Goal: Task Accomplishment & Management: Manage account settings

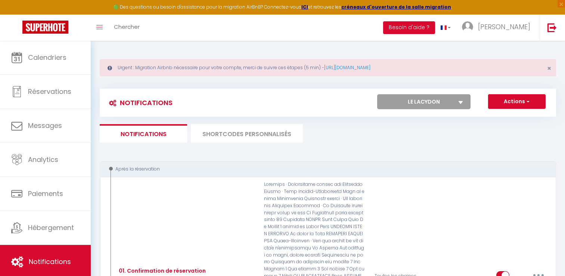
select select "48000"
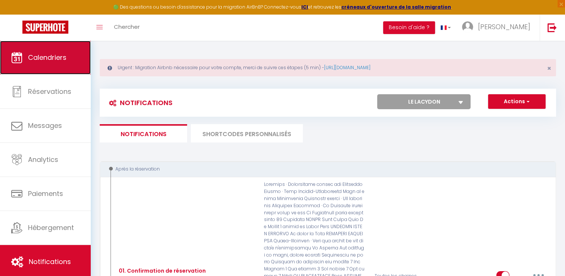
click at [32, 63] on link "Calendriers" at bounding box center [45, 58] width 91 height 34
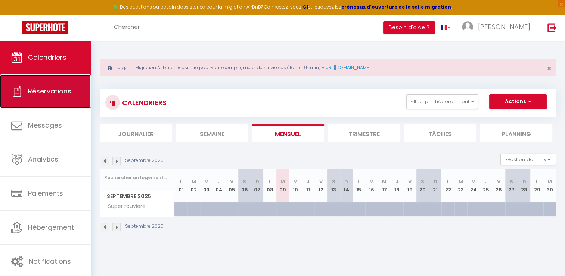
click at [58, 92] on span "Réservations" at bounding box center [49, 90] width 43 height 9
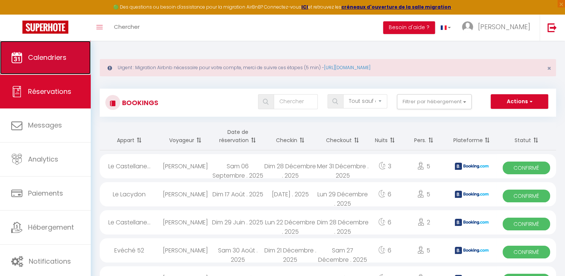
click at [47, 63] on link "Calendriers" at bounding box center [45, 58] width 91 height 34
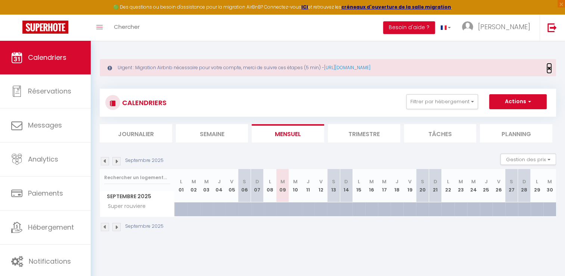
click at [550, 69] on span "×" at bounding box center [549, 67] width 4 height 9
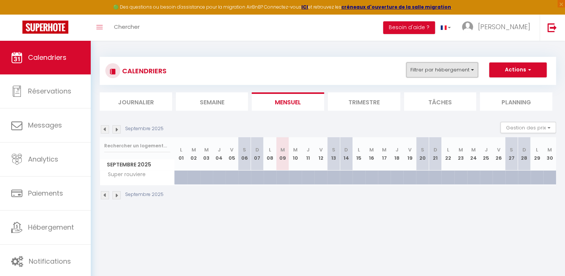
click at [471, 75] on button "Filtrer par hébergement" at bounding box center [442, 69] width 72 height 15
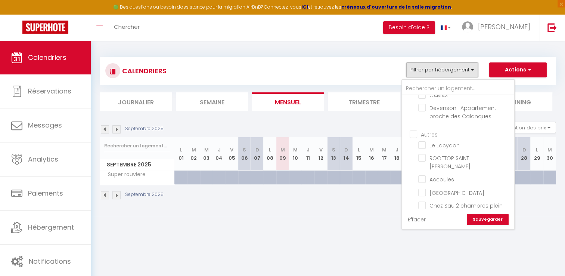
scroll to position [187, 0]
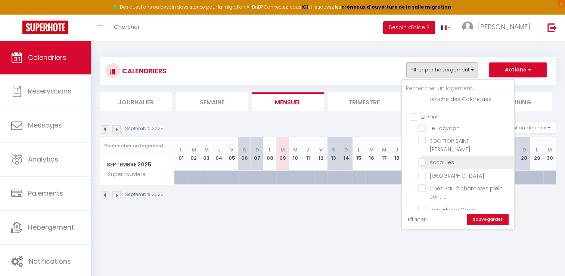
click at [445, 164] on li "Accoules" at bounding box center [467, 161] width 93 height 13
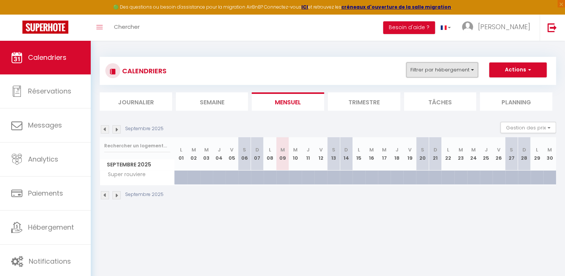
click at [457, 72] on button "Filtrer par hébergement" at bounding box center [442, 69] width 72 height 15
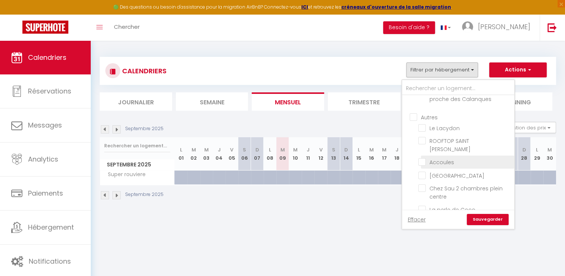
click at [423, 158] on input "Accoules" at bounding box center [464, 161] width 93 height 7
checkbox input "true"
checkbox input "false"
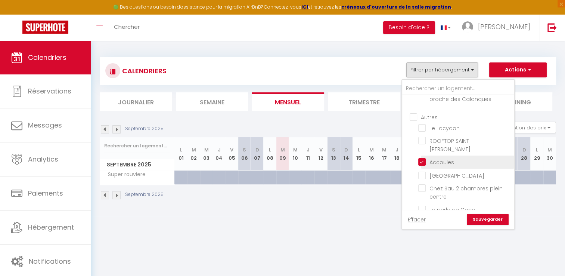
checkbox input "false"
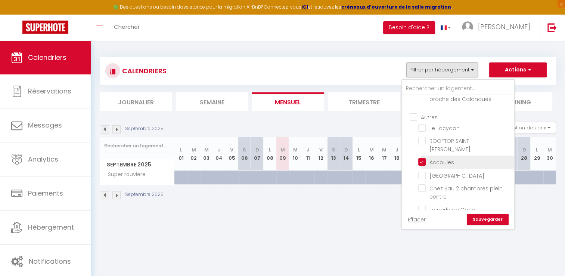
checkbox input "false"
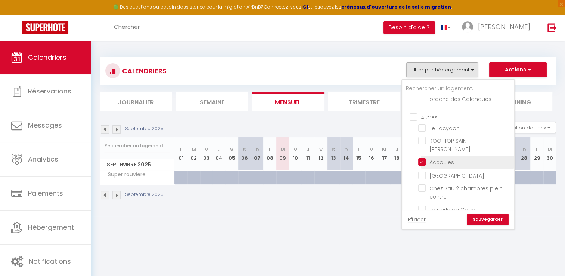
checkbox input "false"
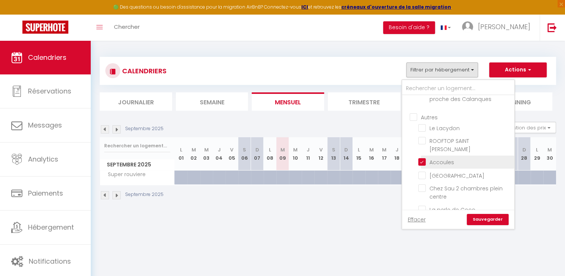
checkbox input "false"
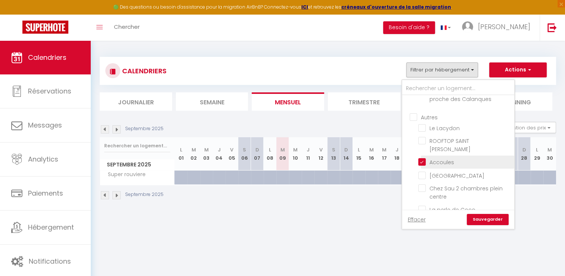
checkbox input "false"
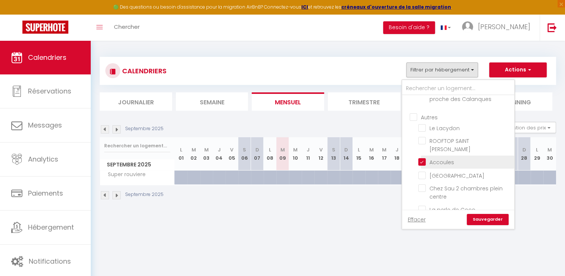
checkbox input "false"
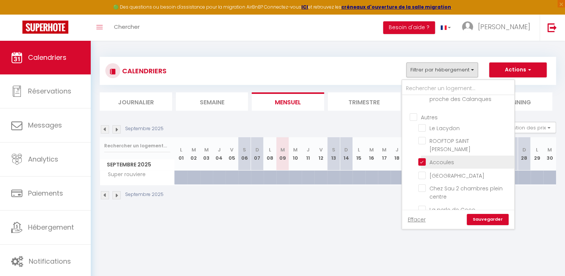
checkbox input "false"
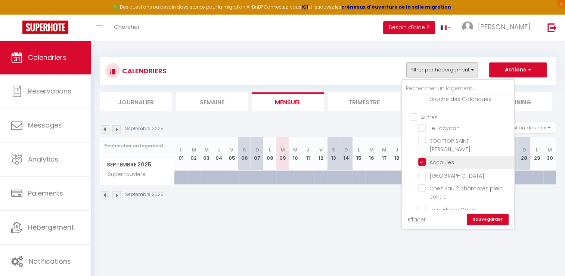
checkbox input "false"
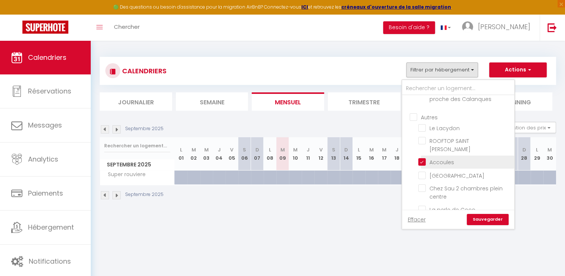
checkbox input "false"
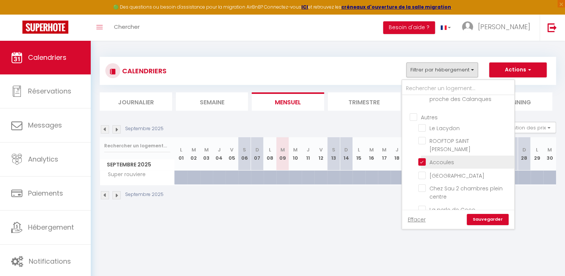
checkbox input "false"
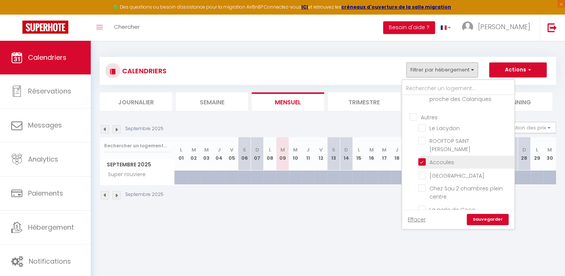
checkbox input "false"
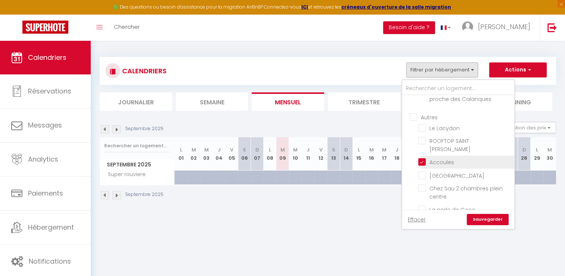
checkbox input "false"
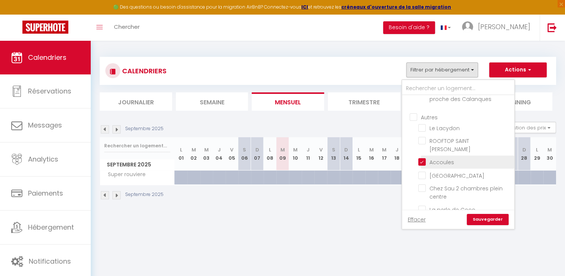
checkbox input "false"
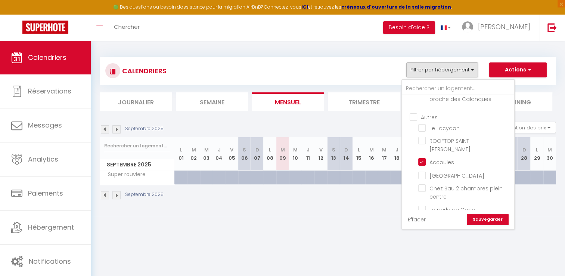
click at [493, 220] on link "Sauvegarder" at bounding box center [488, 219] width 42 height 11
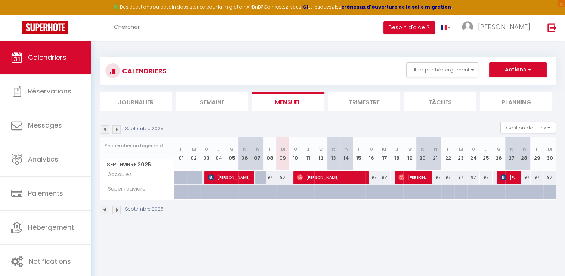
click at [105, 129] on img at bounding box center [105, 129] width 8 height 8
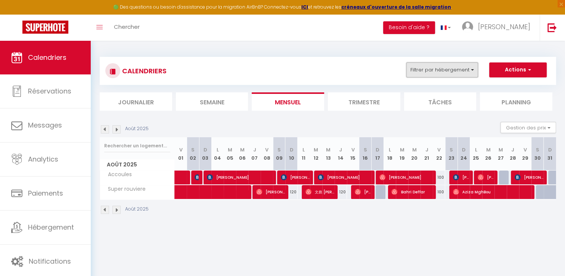
click at [452, 69] on button "Filtrer par hébergement" at bounding box center [442, 69] width 72 height 15
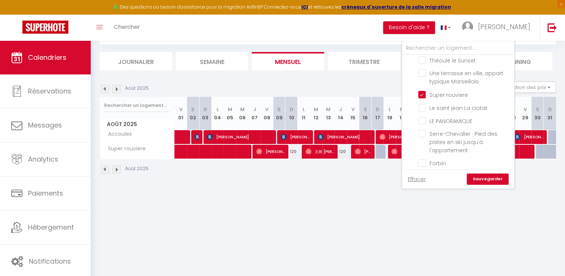
scroll to position [448, 0]
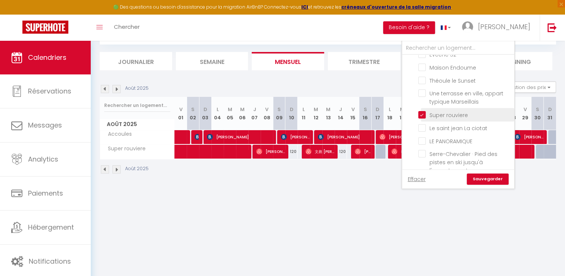
click at [423, 110] on input "Super rouviere" at bounding box center [464, 113] width 93 height 7
checkbox input "false"
click at [485, 176] on link "Sauvegarder" at bounding box center [488, 178] width 42 height 11
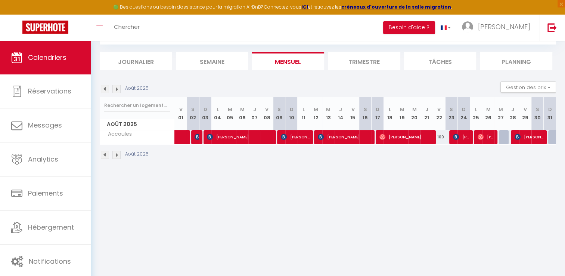
click at [103, 87] on img at bounding box center [105, 89] width 8 height 8
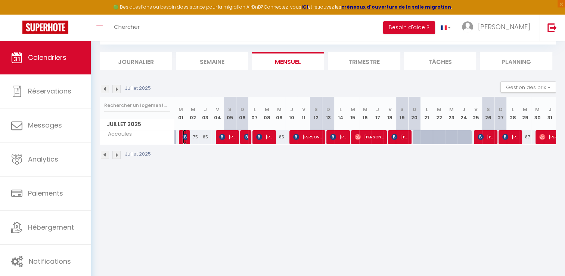
click at [184, 140] on span "[PERSON_NAME]" at bounding box center [185, 137] width 4 height 14
select select "OK"
select select "KO"
select select "0"
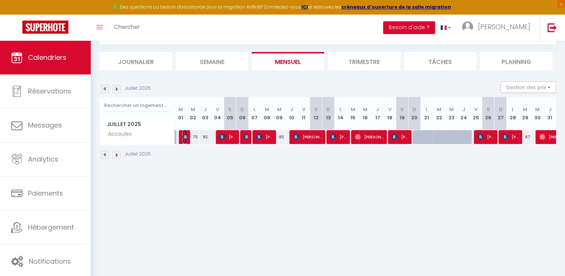
select select "1"
select select
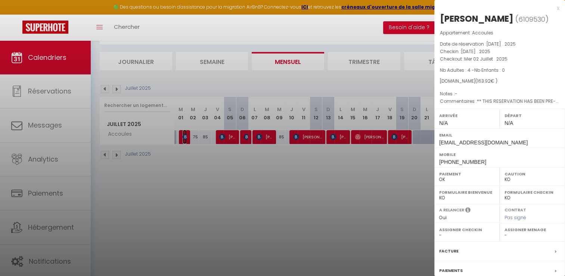
select select "15714"
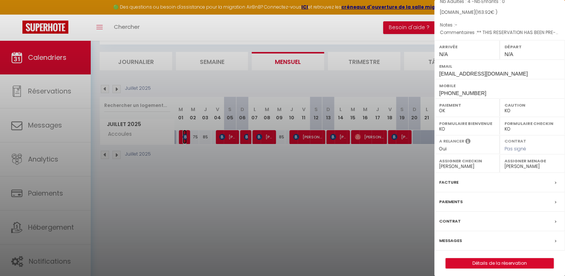
scroll to position [71, 0]
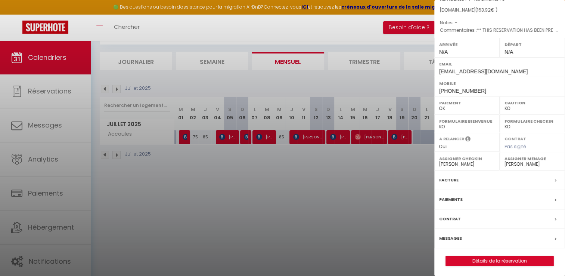
click at [448, 180] on label "Facture" at bounding box center [448, 180] width 19 height 8
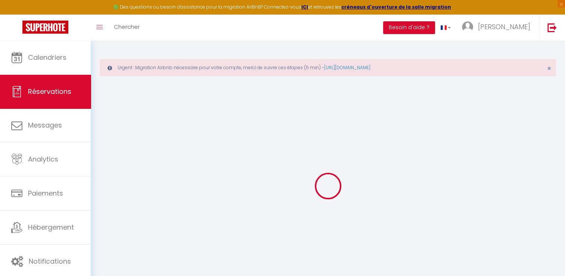
select select
checkbox input "false"
select select
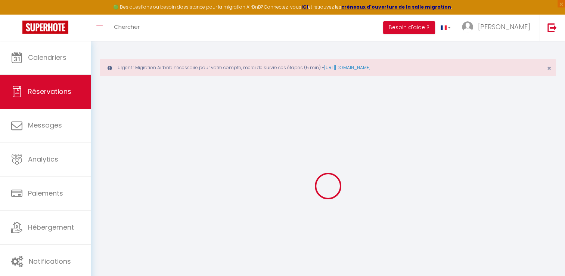
checkbox input "false"
type textarea "** THIS RESERVATION HAS BEEN PRE-PAID ** BOOKING NOTE : Payment charge is EUR 2…"
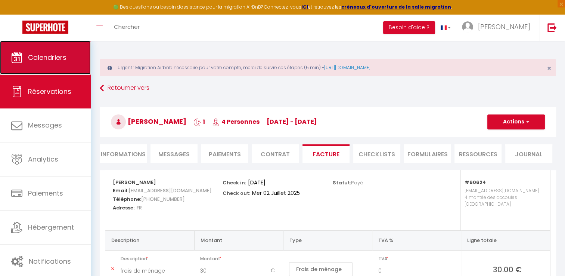
click at [74, 64] on link "Calendriers" at bounding box center [45, 58] width 91 height 34
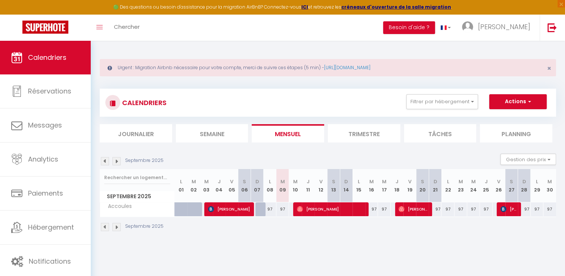
click at [106, 161] on img at bounding box center [105, 161] width 8 height 8
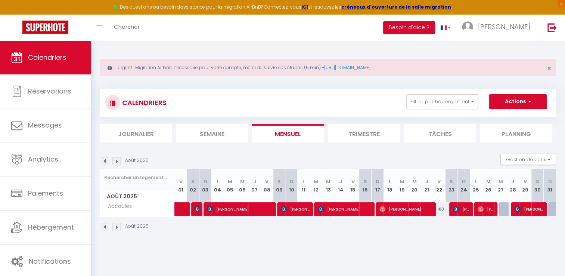
click at [105, 161] on img at bounding box center [105, 161] width 8 height 8
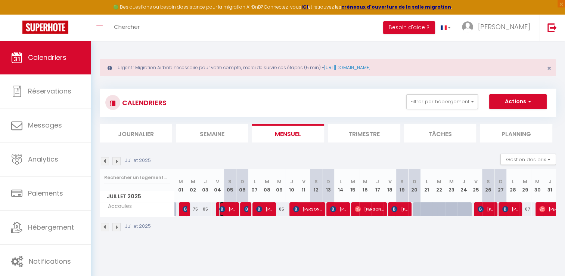
click at [228, 202] on span "[PERSON_NAME]" at bounding box center [227, 209] width 16 height 14
select select "OK"
select select "KO"
select select "0"
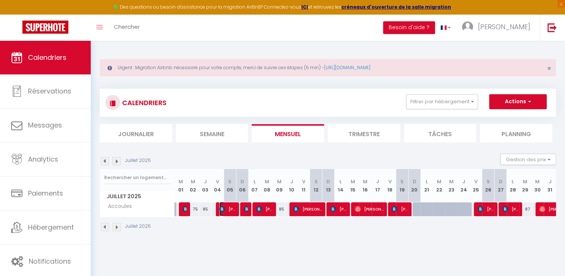
select select "1"
select select
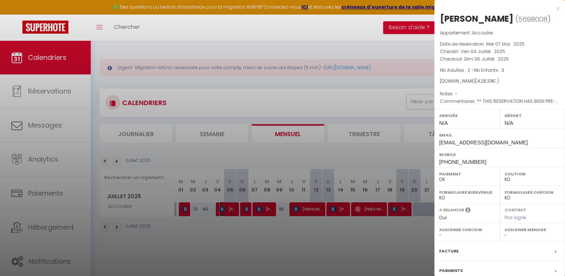
scroll to position [71, 0]
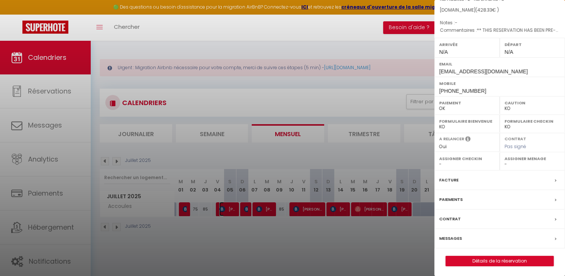
select select "15714"
click at [456, 180] on label "Facture" at bounding box center [448, 180] width 19 height 8
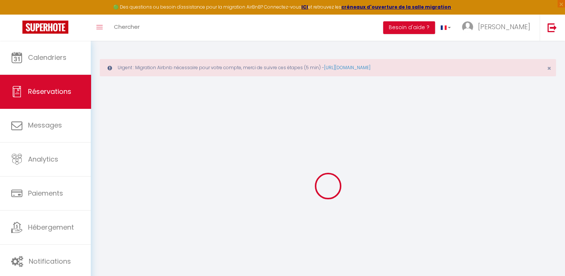
select select "cleaning"
select select "other"
select select "taxes"
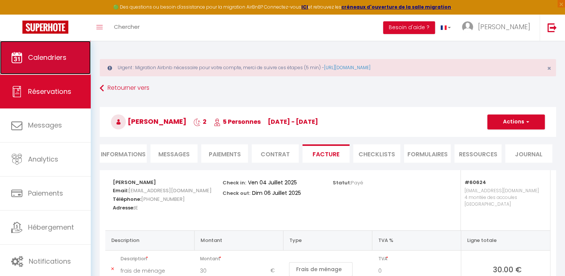
click at [34, 53] on span "Calendriers" at bounding box center [47, 57] width 38 height 9
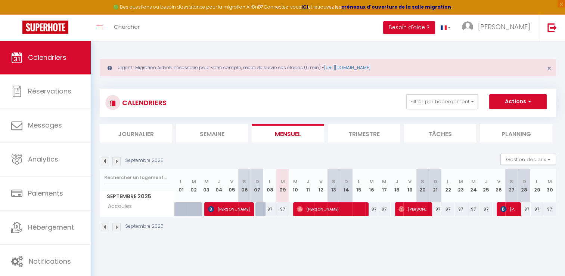
click at [102, 162] on img at bounding box center [105, 161] width 8 height 8
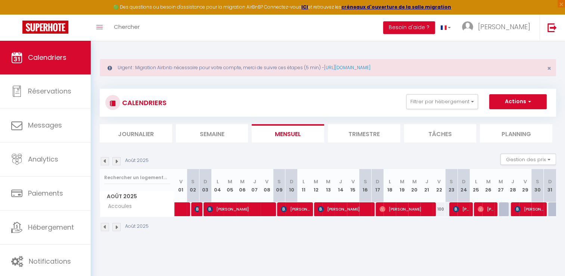
click at [105, 161] on img at bounding box center [105, 161] width 8 height 8
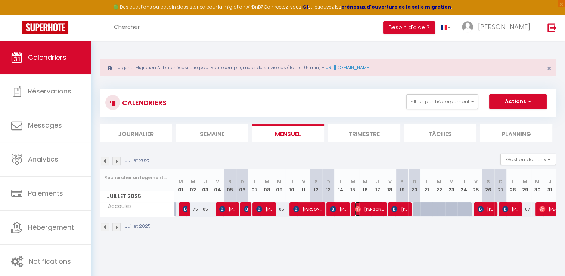
click at [368, 209] on span "[PERSON_NAME]" at bounding box center [369, 209] width 29 height 14
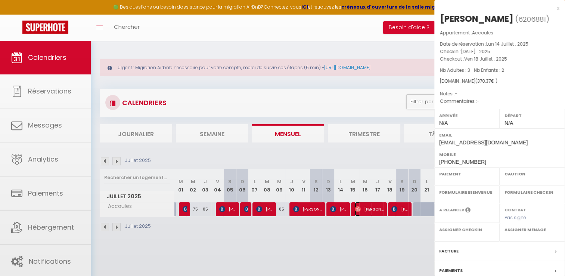
select select "OK"
select select "0"
select select "1"
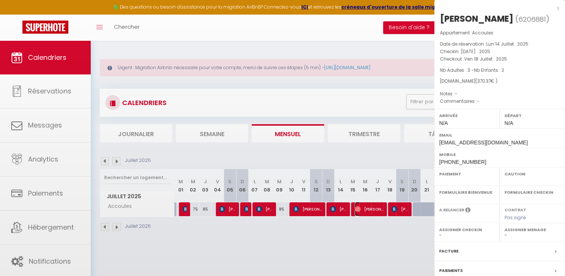
select select
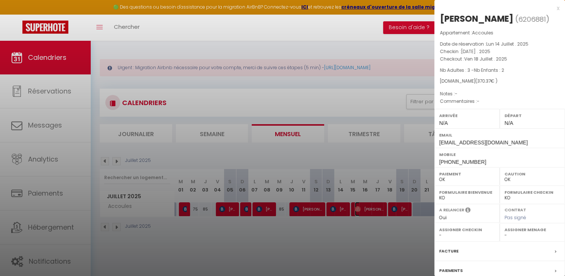
select select "15714"
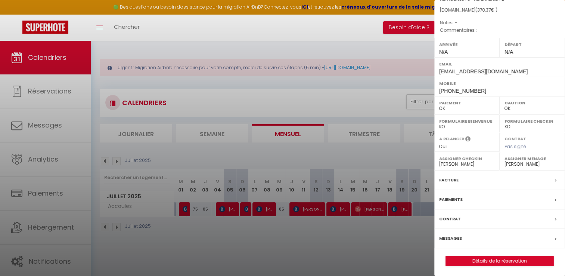
click at [446, 178] on label "Facture" at bounding box center [448, 180] width 19 height 8
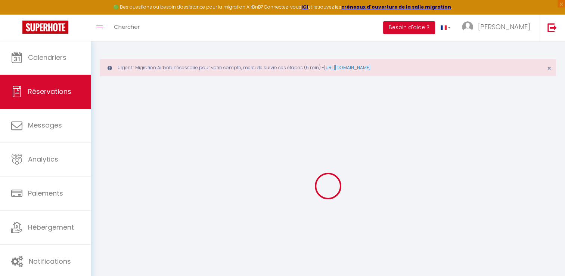
select select "cleaning"
select select "taxes"
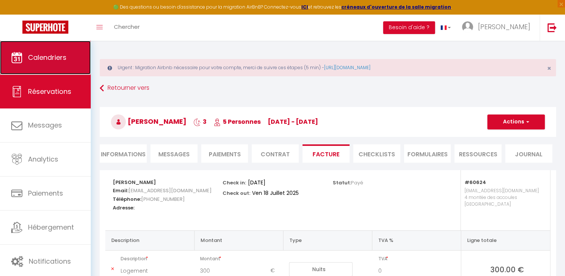
click at [40, 55] on span "Calendriers" at bounding box center [47, 57] width 38 height 9
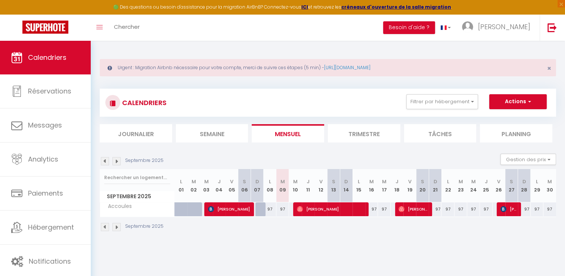
click at [107, 160] on img at bounding box center [105, 161] width 8 height 8
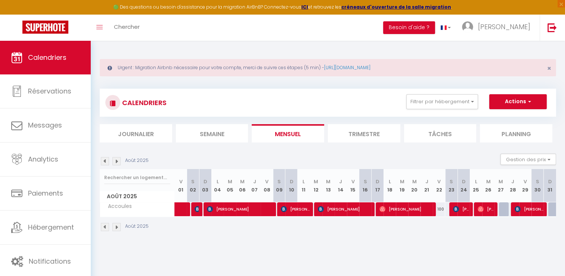
click at [107, 160] on img at bounding box center [105, 161] width 8 height 8
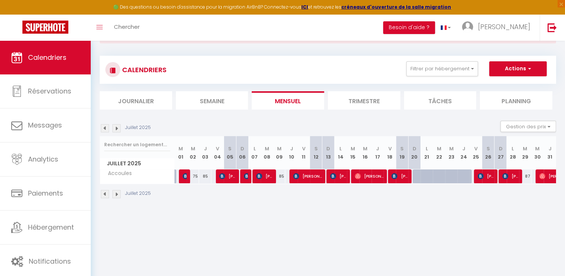
scroll to position [40, 0]
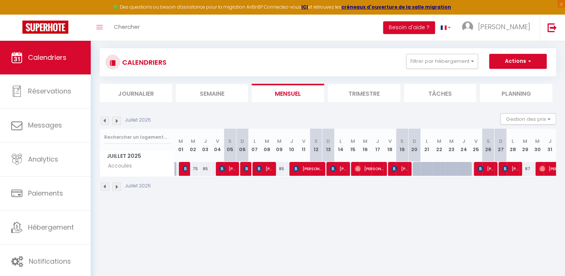
click at [117, 121] on img at bounding box center [116, 121] width 8 height 8
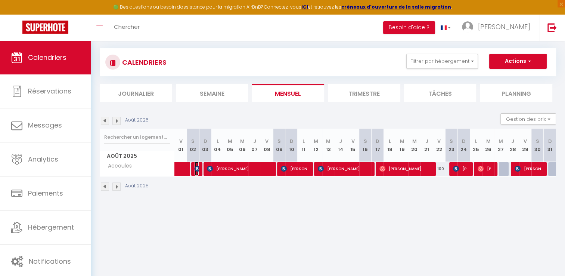
click at [195, 167] on img at bounding box center [198, 168] width 6 height 6
select select "OK"
select select "KO"
select select "0"
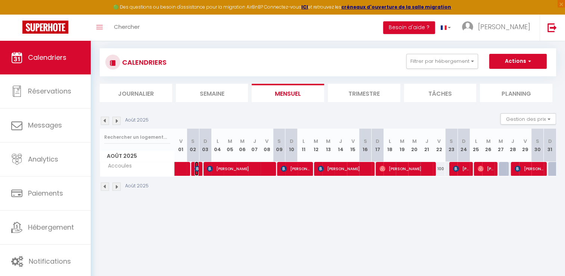
select select "1"
select select
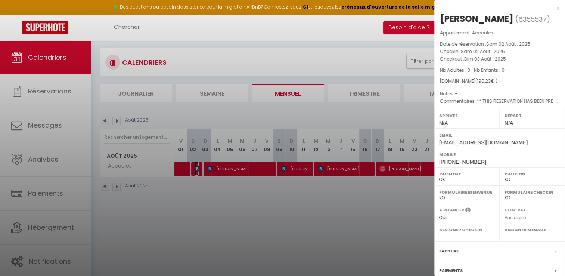
select select "15714"
click at [446, 251] on label "Facture" at bounding box center [448, 251] width 19 height 8
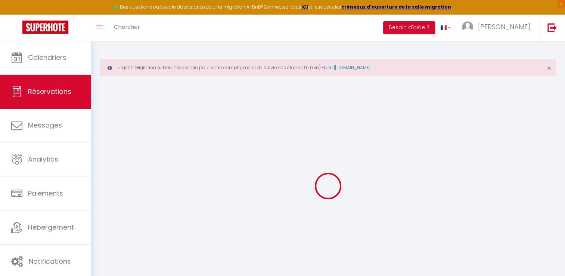
select select "cleaning"
select select "other"
select select "taxes"
select select
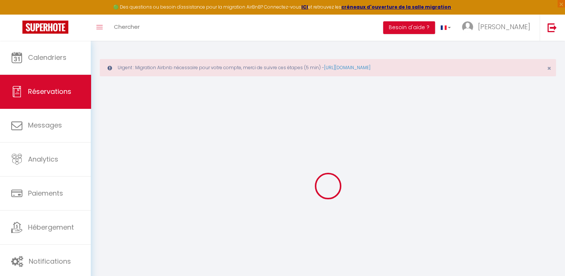
select select
checkbox input "false"
type textarea "** THIS RESERVATION HAS BEEN PRE-PAID ** BOOKING NOTE : Payment charge is EUR 2…"
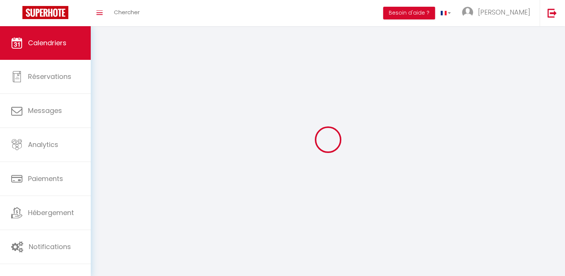
scroll to position [26, 0]
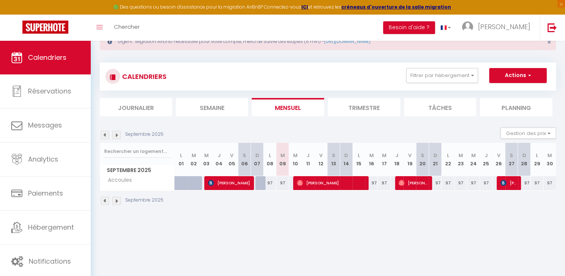
click at [105, 135] on img at bounding box center [105, 135] width 8 height 8
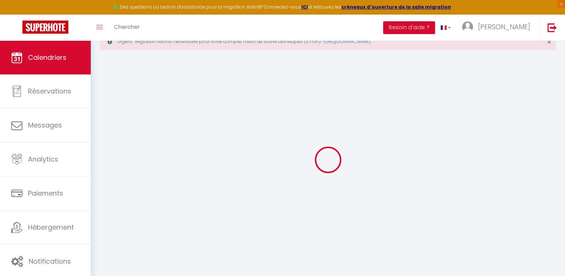
select select
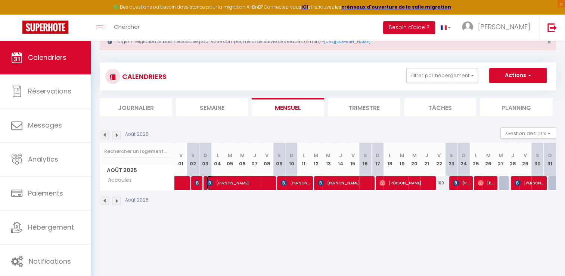
click at [217, 181] on span "[PERSON_NAME]" at bounding box center [240, 183] width 66 height 14
select select "OK"
select select "KO"
select select "0"
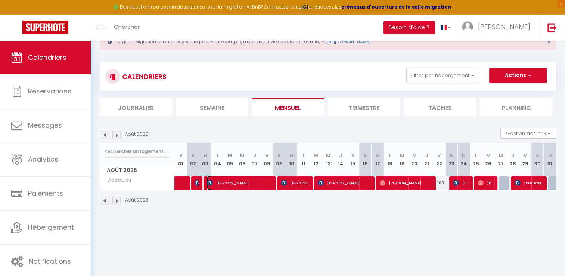
select select "1"
select select
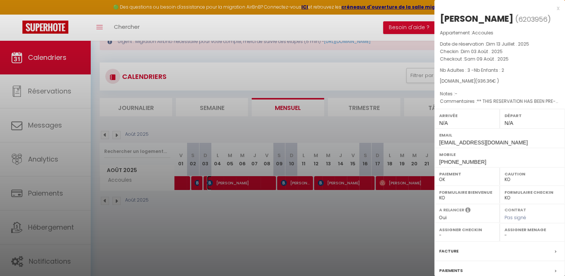
select select "15714"
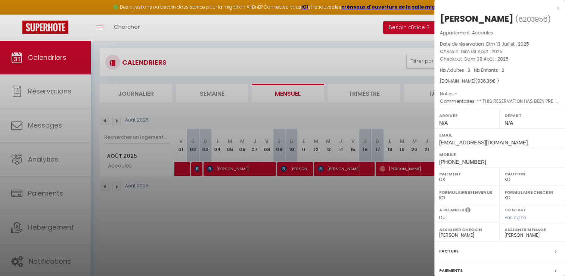
click at [450, 250] on label "Facture" at bounding box center [448, 251] width 19 height 8
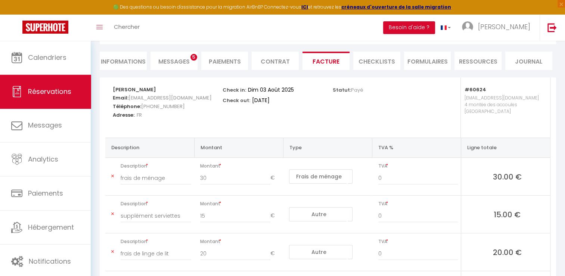
scroll to position [26, 0]
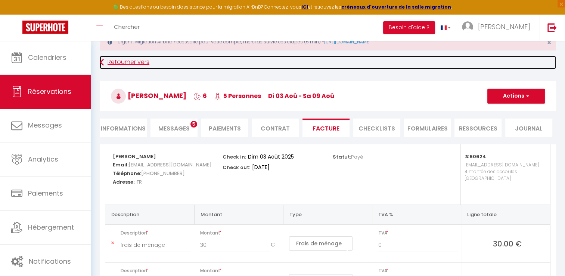
click at [128, 65] on link "Retourner vers" at bounding box center [328, 62] width 456 height 13
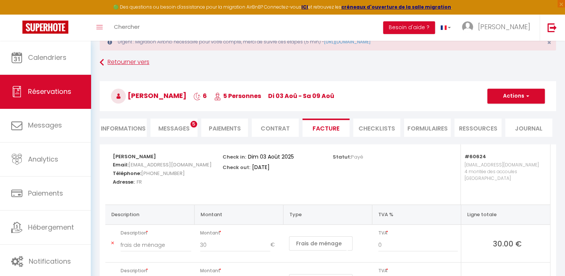
scroll to position [26, 0]
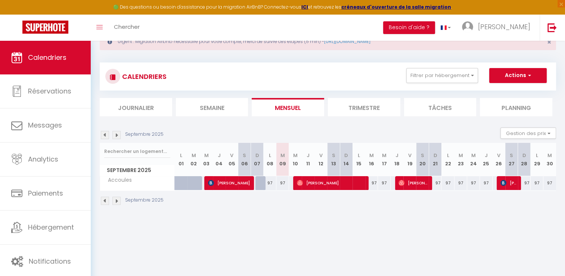
click at [104, 136] on img at bounding box center [105, 135] width 8 height 8
select select
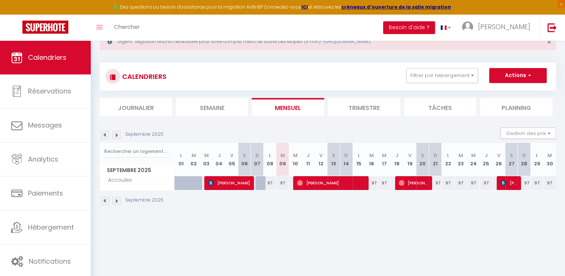
select select
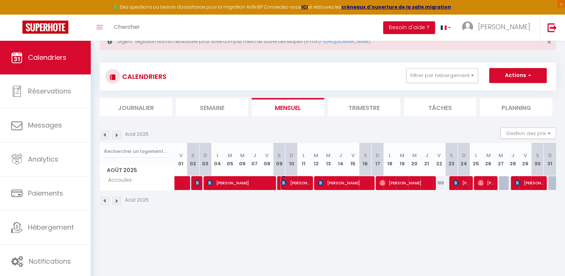
click at [296, 184] on span "[PERSON_NAME]" at bounding box center [295, 183] width 29 height 14
select select "OK"
select select "KO"
select select "0"
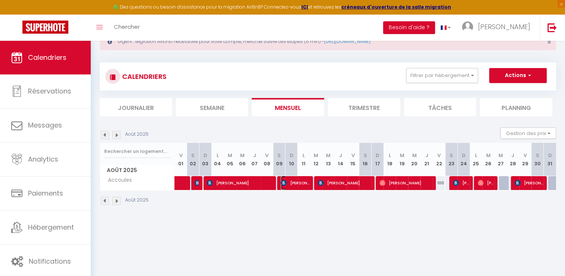
select select "1"
select select
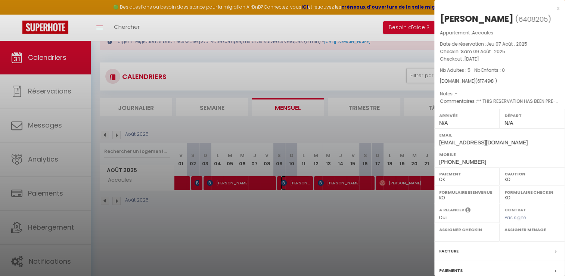
select select "15714"
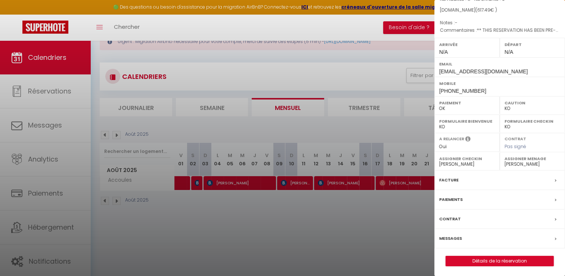
click at [439, 180] on label "Facture" at bounding box center [448, 180] width 19 height 8
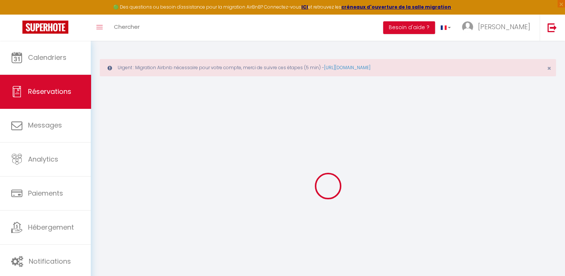
select select
checkbox input "false"
select select
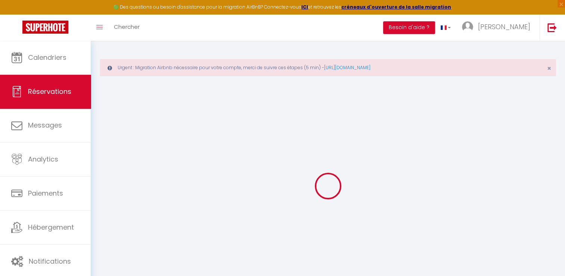
checkbox input "false"
type textarea "** THIS RESERVATION HAS BEEN PRE-PAID ** BOOKING NOTE : Payment charge is EUR 8…"
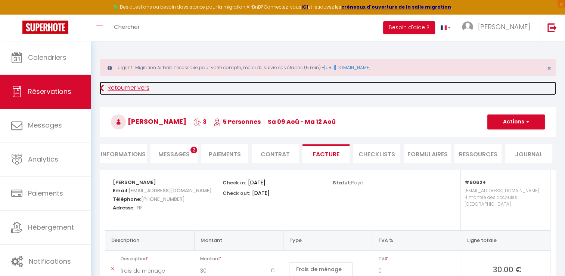
click at [111, 87] on link "Retourner vers" at bounding box center [328, 87] width 456 height 13
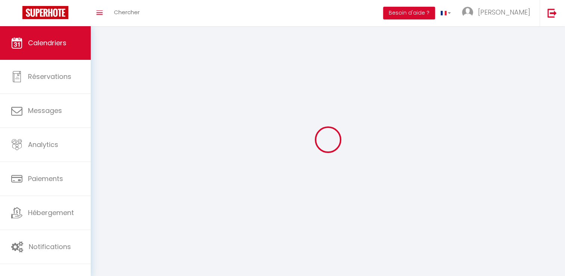
scroll to position [26, 0]
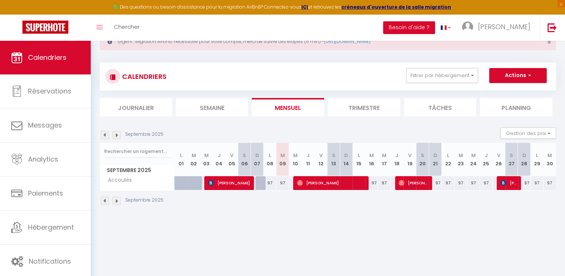
click at [105, 136] on img at bounding box center [105, 135] width 8 height 8
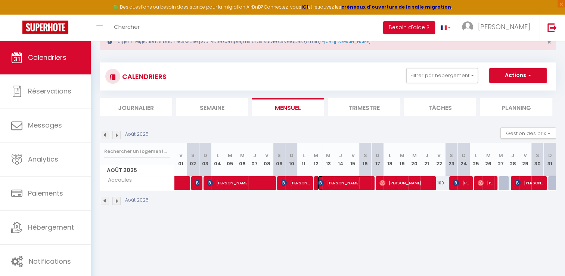
click at [326, 184] on span "[PERSON_NAME]" at bounding box center [344, 183] width 53 height 14
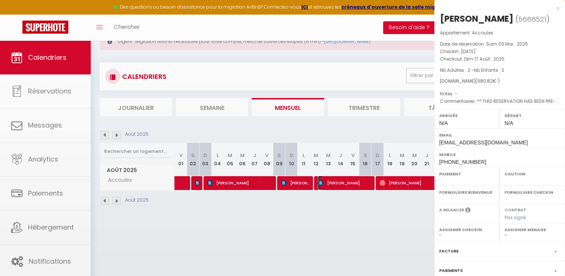
select select "OK"
select select "KO"
select select "0"
select select "1"
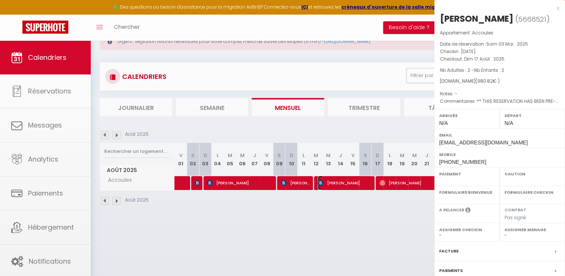
select select
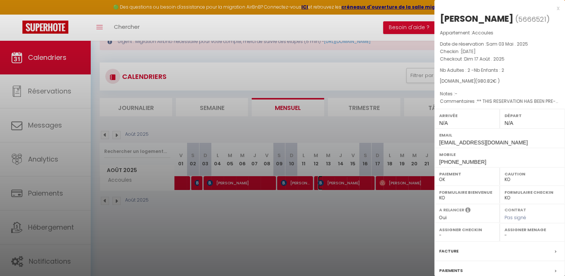
select select "15714"
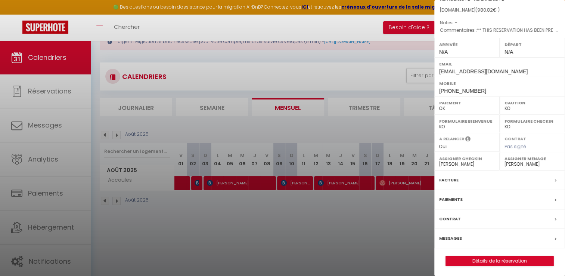
click at [442, 179] on label "Facture" at bounding box center [448, 180] width 19 height 8
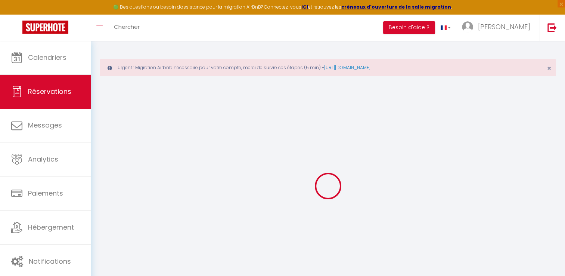
select select "cleaning"
select select "other"
select select "taxes"
select select
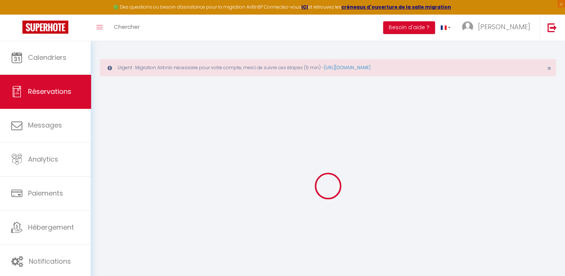
select select
checkbox input "false"
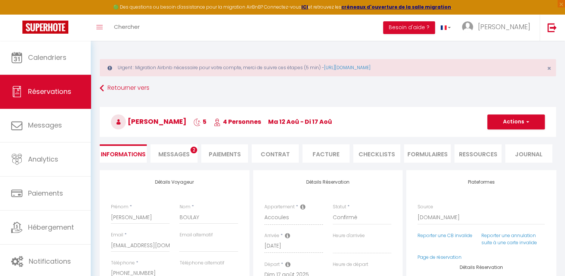
select select
checkbox input "false"
type textarea "** THIS RESERVATION HAS BEEN PRE-PAID ** BOOKING NOTE : Payment charge is EUR 1…"
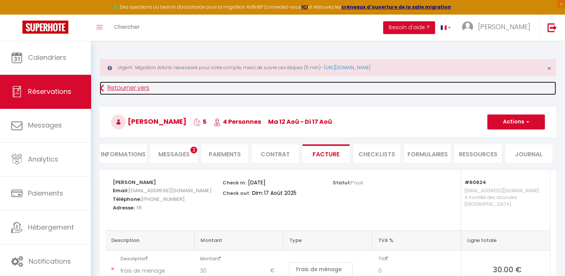
click at [113, 91] on link "Retourner vers" at bounding box center [328, 87] width 456 height 13
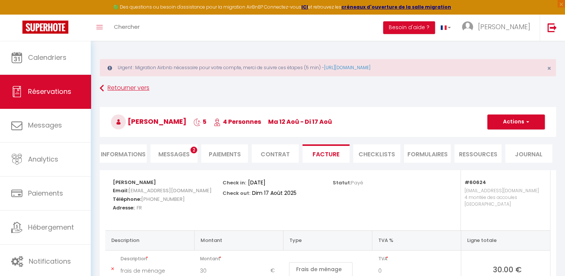
scroll to position [26, 0]
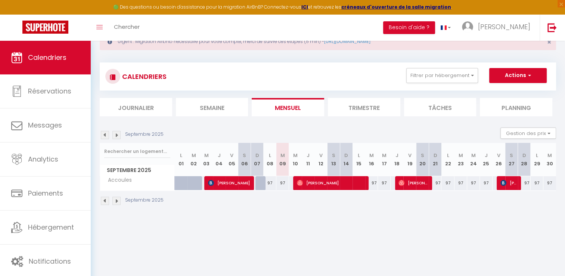
click at [106, 136] on img at bounding box center [105, 135] width 8 height 8
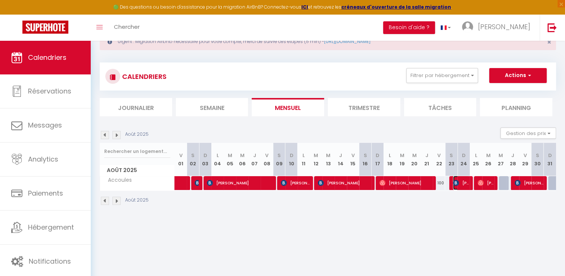
click at [457, 186] on span "[PERSON_NAME]" at bounding box center [461, 183] width 16 height 14
select select "OK"
select select "KO"
select select "0"
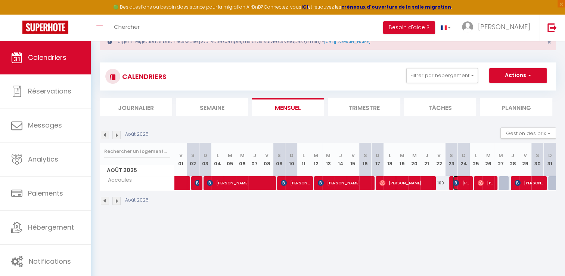
select select "1"
select select
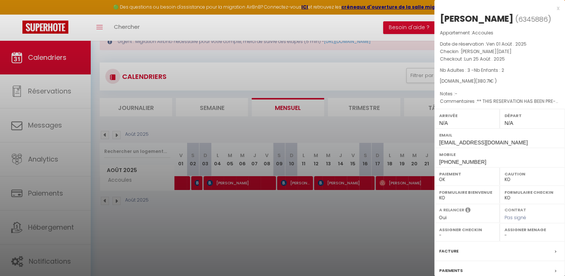
select select "15714"
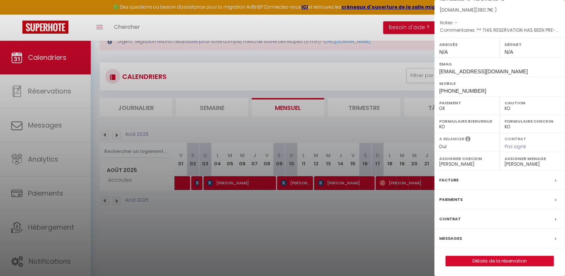
click at [448, 180] on label "Facture" at bounding box center [448, 180] width 19 height 8
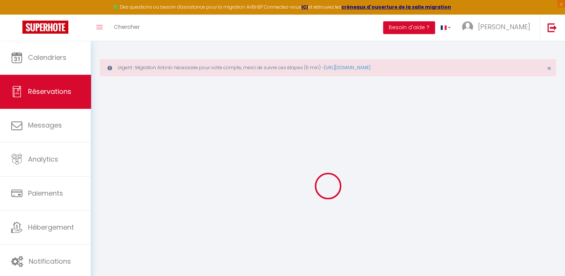
select select "cleaning"
select select "other"
select select "taxes"
select select
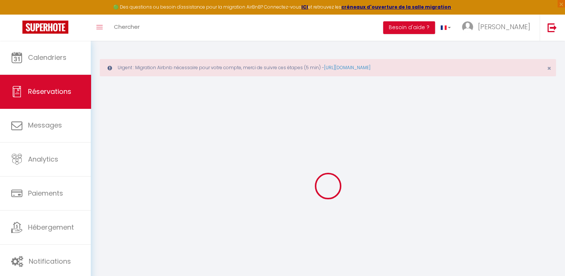
select select
checkbox input "false"
select select
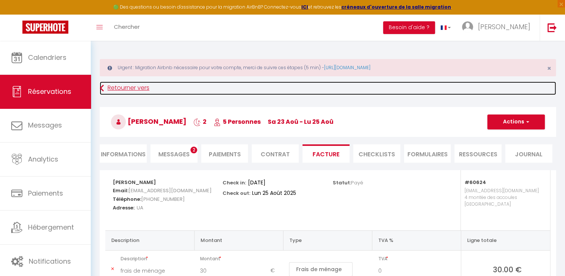
click at [125, 87] on link "Retourner vers" at bounding box center [328, 87] width 456 height 13
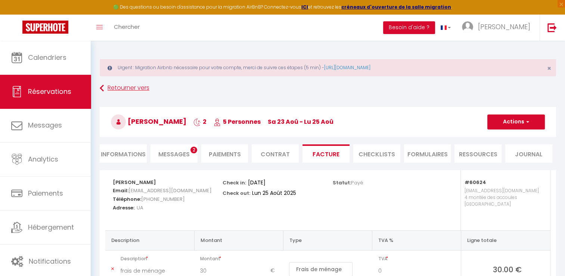
scroll to position [26, 0]
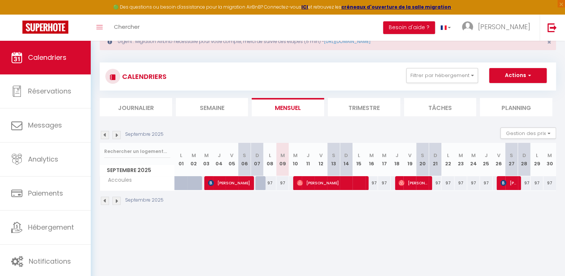
click at [103, 134] on img at bounding box center [105, 135] width 8 height 8
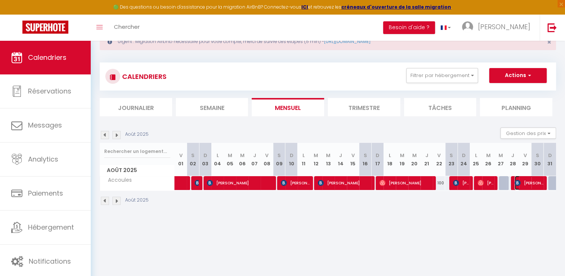
click at [530, 181] on span "[PERSON_NAME]" at bounding box center [529, 183] width 29 height 14
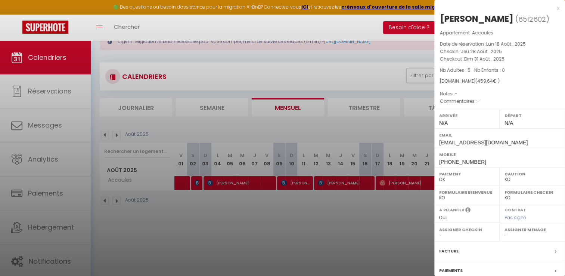
scroll to position [71, 0]
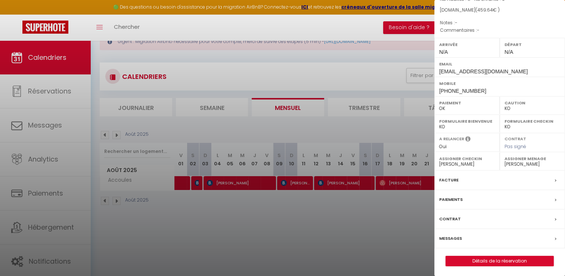
click at [451, 179] on label "Facture" at bounding box center [448, 180] width 19 height 8
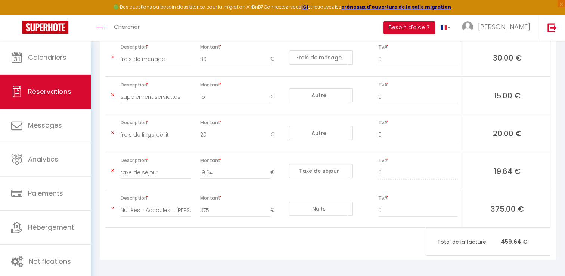
scroll to position [212, 0]
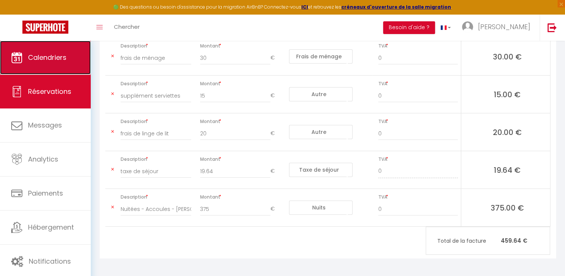
click at [57, 53] on span "Calendriers" at bounding box center [47, 57] width 38 height 9
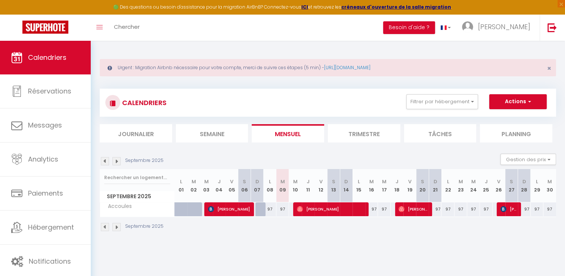
click at [103, 160] on img at bounding box center [105, 161] width 8 height 8
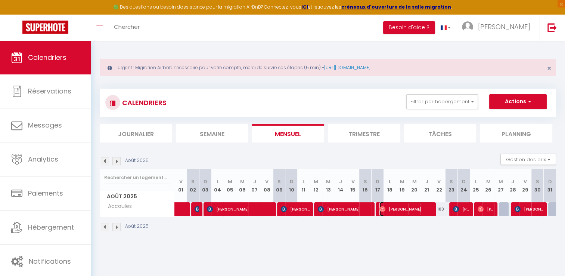
click at [412, 210] on span "[PERSON_NAME]" at bounding box center [405, 209] width 53 height 14
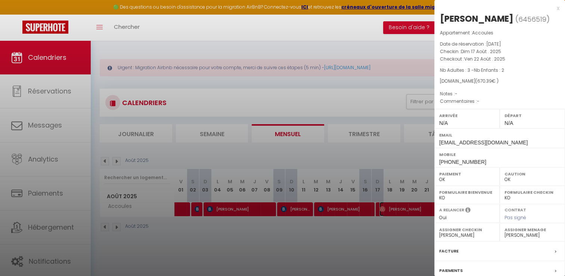
scroll to position [71, 0]
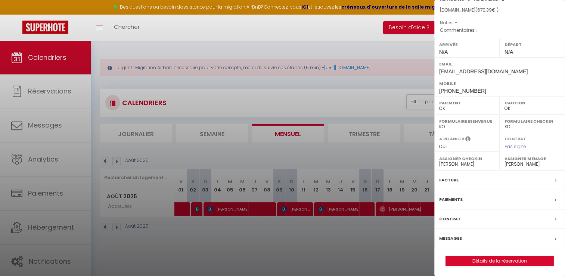
click at [452, 178] on label "Facture" at bounding box center [448, 180] width 19 height 8
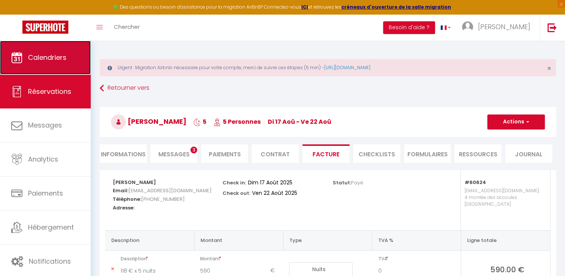
click at [55, 62] on link "Calendriers" at bounding box center [45, 58] width 91 height 34
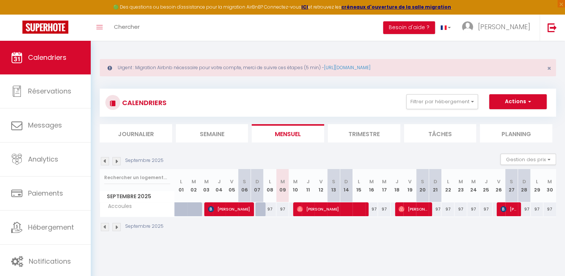
click at [105, 161] on img at bounding box center [105, 161] width 8 height 8
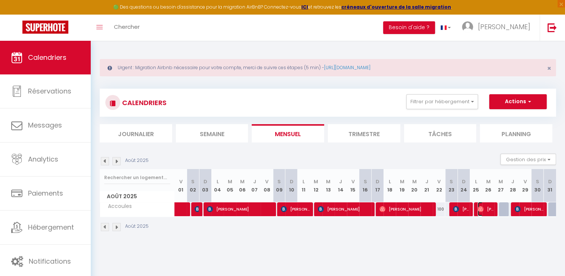
click at [484, 210] on span "[PERSON_NAME]" at bounding box center [486, 209] width 16 height 14
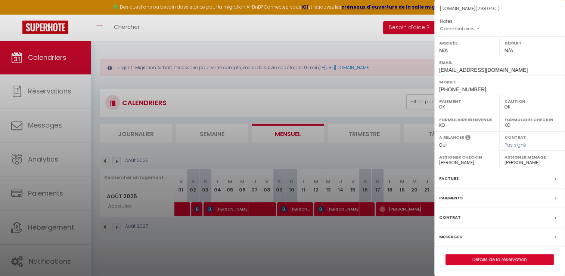
scroll to position [95, 0]
click at [463, 183] on div "Facture" at bounding box center [499, 178] width 131 height 19
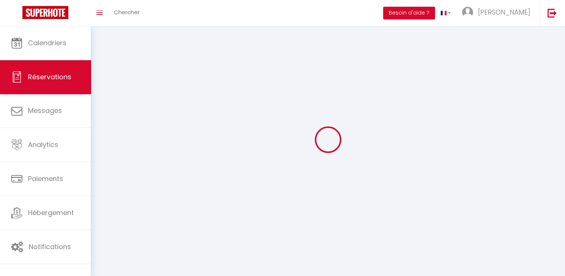
click at [449, 181] on div at bounding box center [328, 139] width 456 height 208
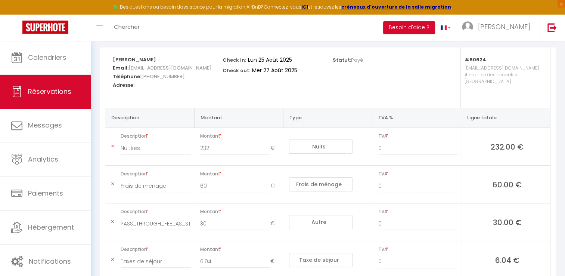
scroll to position [149, 0]
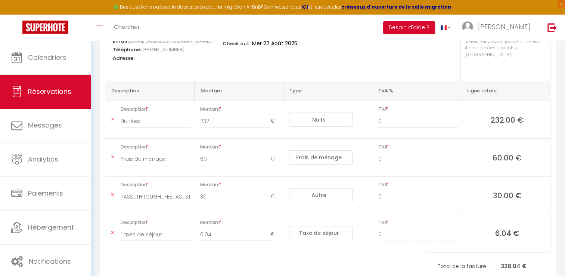
click at [195, 75] on div "[PERSON_NAME] Email: [EMAIL_ADDRESS][DOMAIN_NAME] Téléphone: [PHONE_NUMBER] Adr…" at bounding box center [163, 51] width 110 height 60
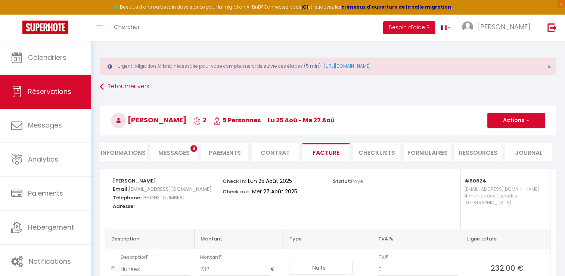
scroll to position [0, 0]
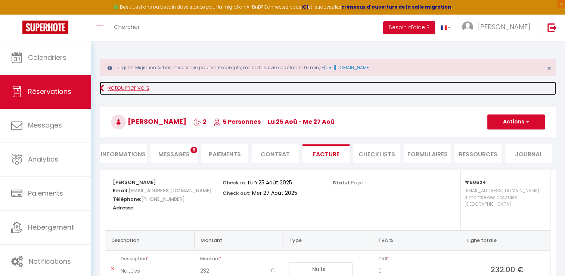
click at [117, 90] on link "Retourner vers" at bounding box center [328, 87] width 456 height 13
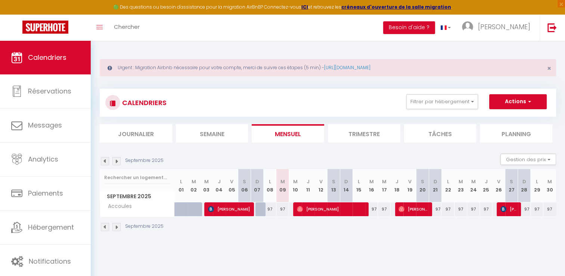
click at [107, 162] on img at bounding box center [105, 161] width 8 height 8
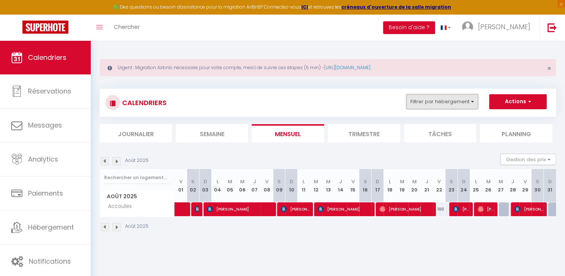
click at [456, 96] on button "Filtrer par hébergement" at bounding box center [442, 101] width 72 height 15
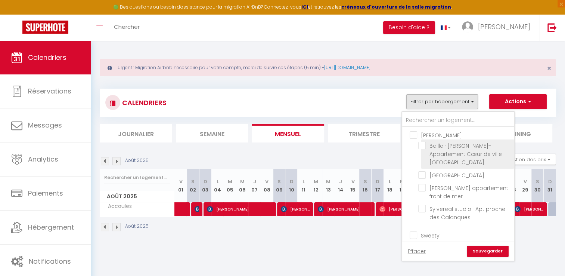
click at [421, 140] on li "Baille · [PERSON_NAME]-Appartement Cœur de ville [GEOGRAPHIC_DATA]" at bounding box center [467, 153] width 93 height 29
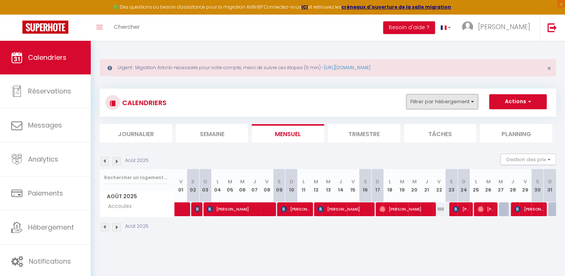
click at [433, 100] on button "Filtrer par hébergement" at bounding box center [442, 101] width 72 height 15
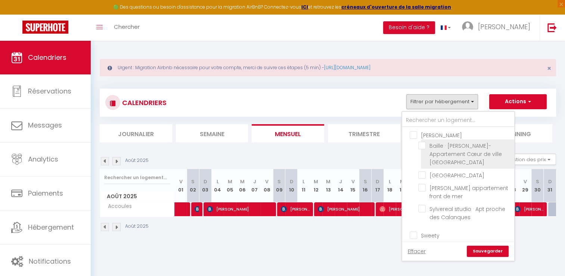
click at [425, 147] on input "Baille · [PERSON_NAME]-Appartement Cœur de ville [GEOGRAPHIC_DATA]" at bounding box center [464, 145] width 93 height 7
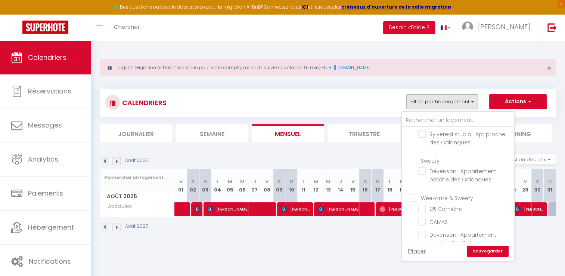
scroll to position [37, 0]
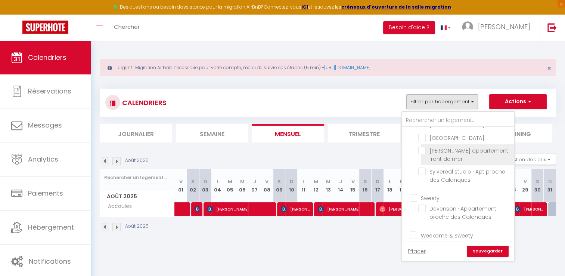
click at [428, 154] on input "[PERSON_NAME] appartement front de mer" at bounding box center [464, 149] width 93 height 7
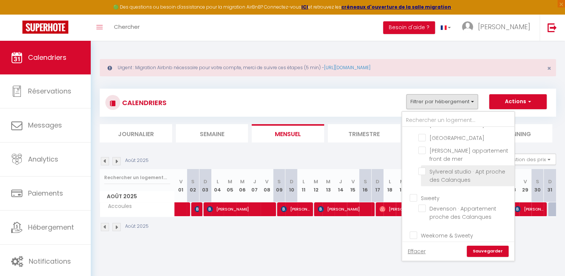
scroll to position [75, 0]
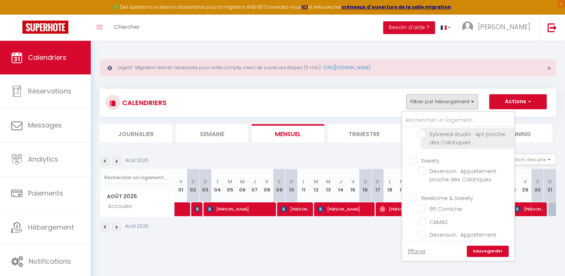
click at [423, 174] on input "Devenson · Appartement proche des Calanques" at bounding box center [464, 170] width 93 height 7
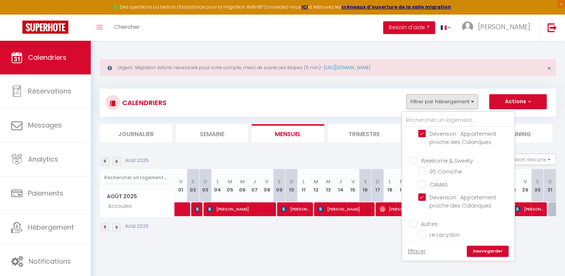
scroll to position [149, 0]
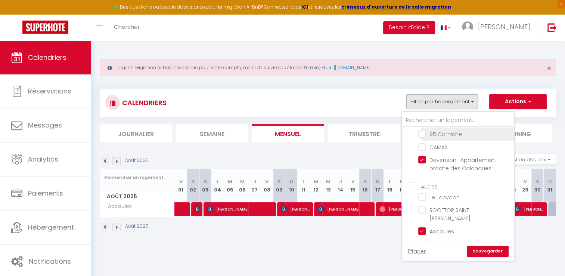
click at [423, 137] on input "95 Corniche" at bounding box center [464, 133] width 93 height 7
click at [421, 150] on input "CAMAS" at bounding box center [464, 146] width 93 height 7
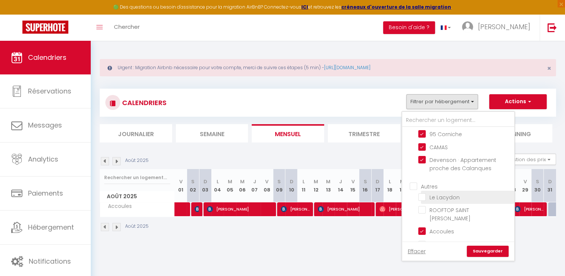
click at [420, 200] on input "Le Lacydon" at bounding box center [464, 196] width 93 height 7
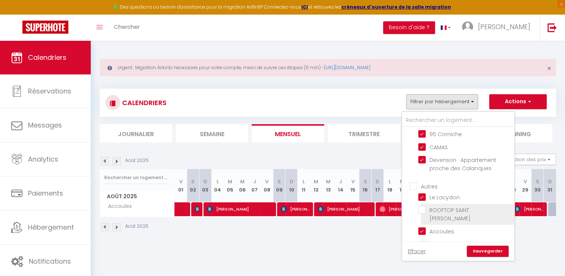
click at [426, 213] on input "ROOFTOP SAINT [PERSON_NAME]" at bounding box center [464, 209] width 93 height 7
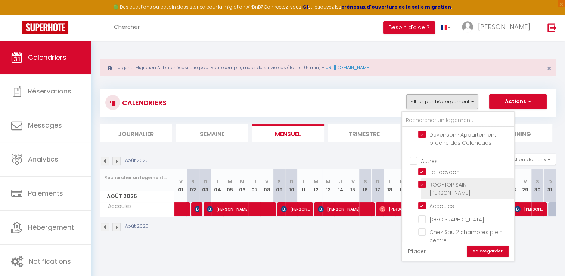
scroll to position [187, 0]
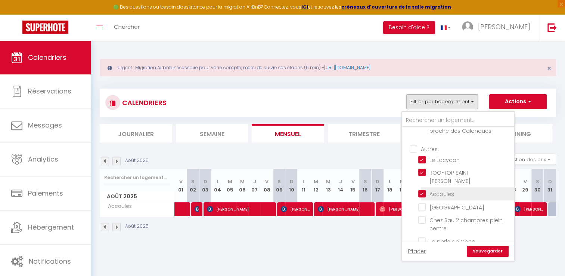
click at [423, 189] on input "Accoules" at bounding box center [464, 192] width 93 height 7
click at [425, 205] on input "[GEOGRAPHIC_DATA]" at bounding box center [464, 205] width 93 height 7
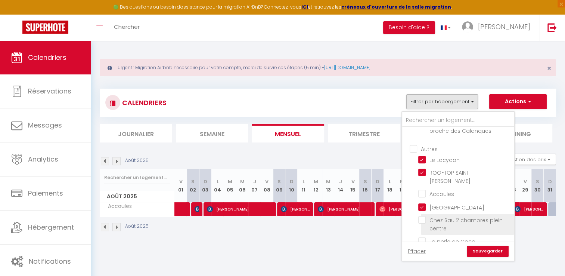
click at [423, 217] on input "Chez Sau 2 chambres plein centre" at bounding box center [464, 219] width 93 height 7
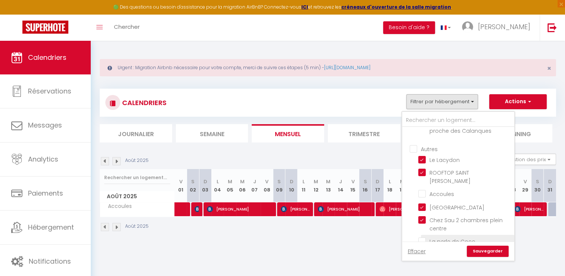
click at [422, 237] on input "La perle de Coco" at bounding box center [464, 240] width 93 height 7
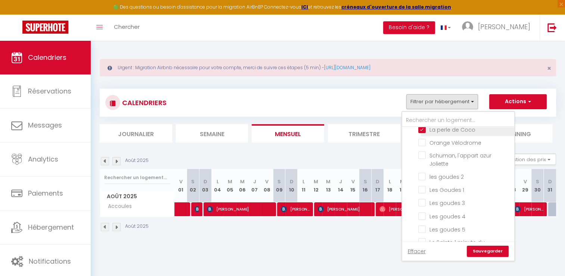
scroll to position [299, 0]
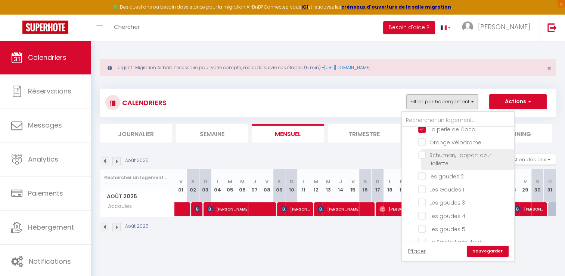
click at [423, 151] on input "Schuman, l'appart azur Joliette" at bounding box center [464, 154] width 93 height 7
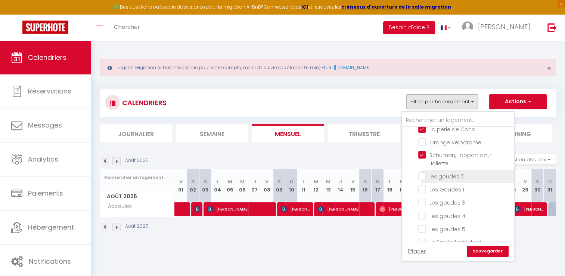
click at [426, 172] on input "les goudes 2" at bounding box center [464, 175] width 93 height 7
click at [425, 185] on input "Les Goudes 1" at bounding box center [464, 188] width 93 height 7
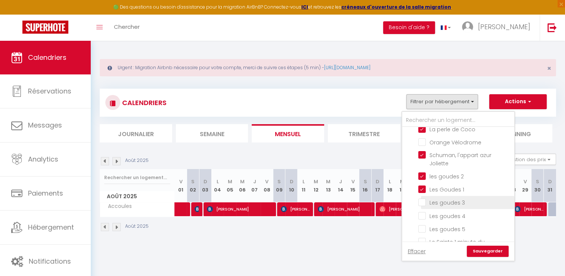
click at [421, 198] on input "Les goudes 3" at bounding box center [464, 201] width 93 height 7
click at [423, 211] on input "Les goudes 4" at bounding box center [464, 214] width 93 height 7
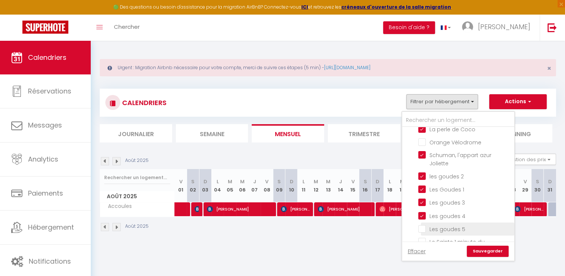
click at [425, 224] on input "Les goudes 5" at bounding box center [464, 227] width 93 height 7
click at [425, 237] on input "Le Sainte 1 minute du [GEOGRAPHIC_DATA]" at bounding box center [464, 240] width 93 height 7
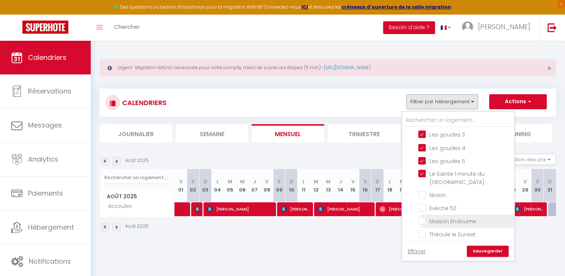
scroll to position [373, 0]
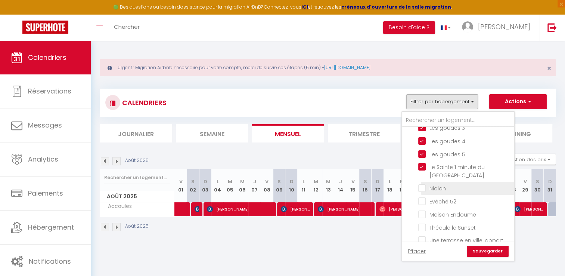
click at [433, 184] on input "Niolon" at bounding box center [464, 187] width 93 height 7
click at [429, 199] on label "Evéché 52" at bounding box center [441, 201] width 31 height 8
click at [429, 199] on input "Evéché 52" at bounding box center [464, 200] width 93 height 7
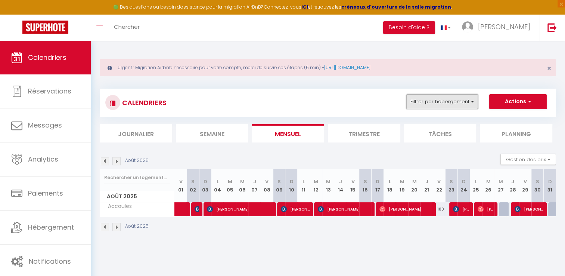
click at [450, 100] on button "Filtrer par hébergement" at bounding box center [442, 101] width 72 height 15
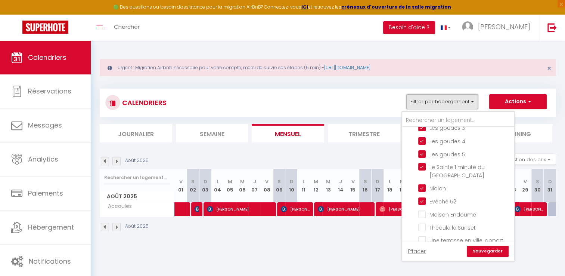
scroll to position [381, 0]
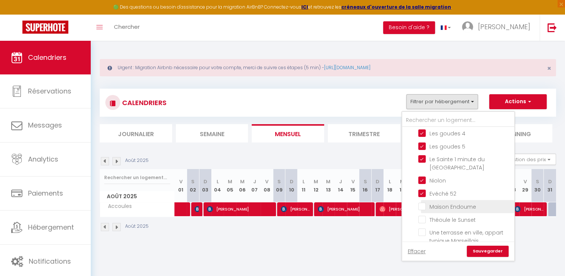
click at [421, 202] on input "Maison Endoume" at bounding box center [464, 205] width 93 height 7
click at [424, 215] on input "Théoule le Sunset" at bounding box center [464, 218] width 93 height 7
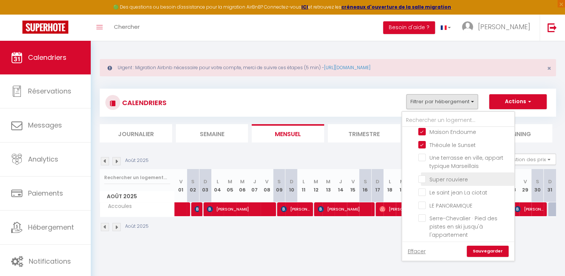
scroll to position [419, 0]
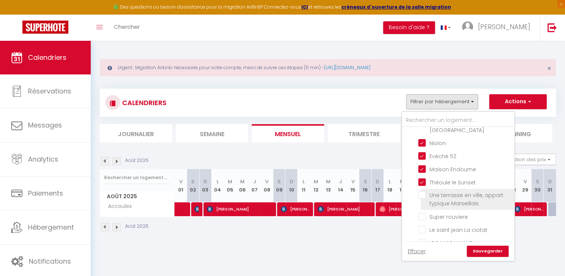
click at [444, 191] on input "Une terrasse en ville, appart typique Marseillais" at bounding box center [464, 194] width 93 height 7
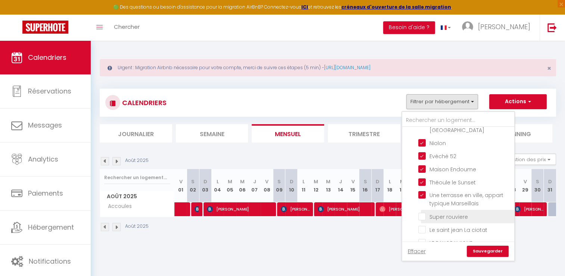
click at [441, 212] on input "Super rouviere" at bounding box center [464, 215] width 93 height 7
click at [445, 225] on input "Le saint jean La ciotat" at bounding box center [464, 228] width 93 height 7
click at [445, 238] on input "LE PANORAMIQUE" at bounding box center [464, 241] width 93 height 7
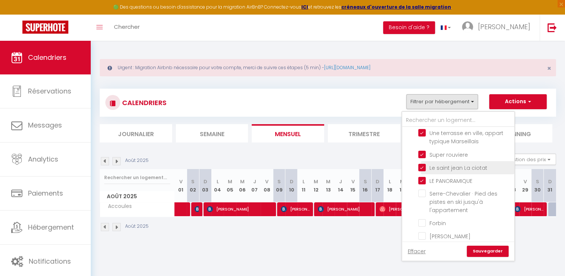
scroll to position [493, 0]
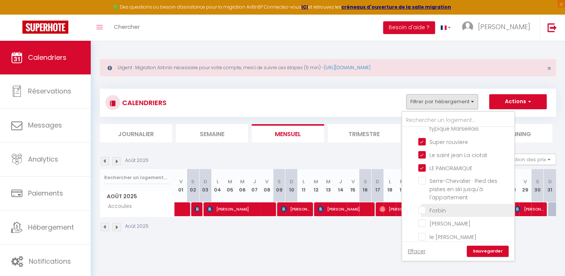
click at [441, 206] on input "Forbin" at bounding box center [464, 209] width 93 height 7
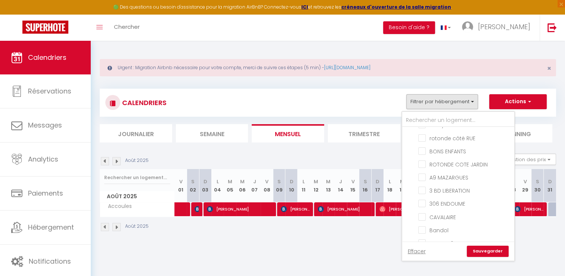
scroll to position [960, 0]
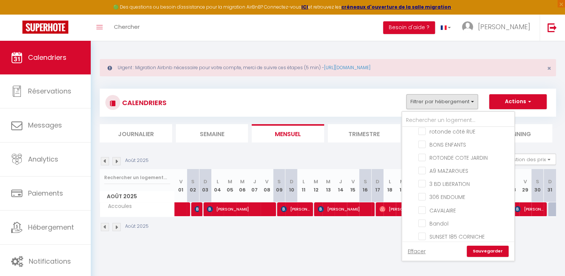
click at [424, 217] on li "Bandol" at bounding box center [467, 223] width 93 height 13
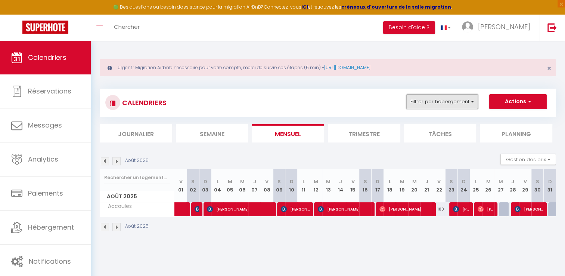
click at [449, 102] on button "Filtrer par hébergement" at bounding box center [442, 101] width 72 height 15
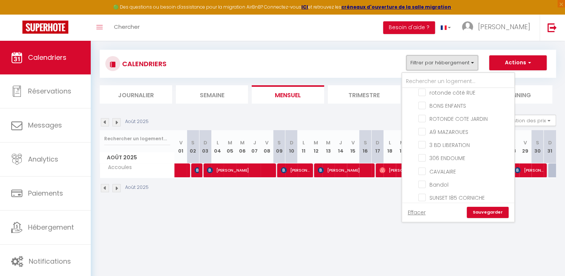
scroll to position [40, 0]
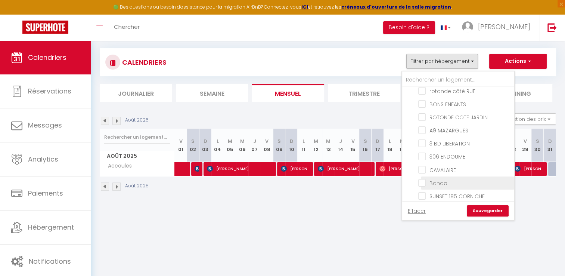
click at [433, 178] on input "Bandol" at bounding box center [464, 181] width 93 height 7
click at [488, 211] on link "Sauvegarder" at bounding box center [488, 210] width 42 height 11
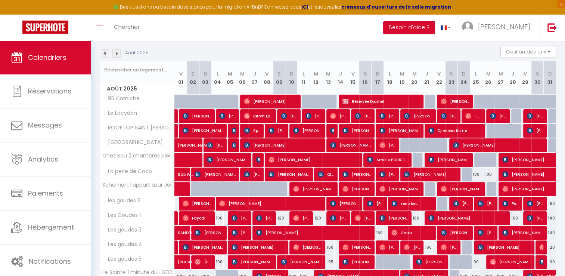
scroll to position [115, 0]
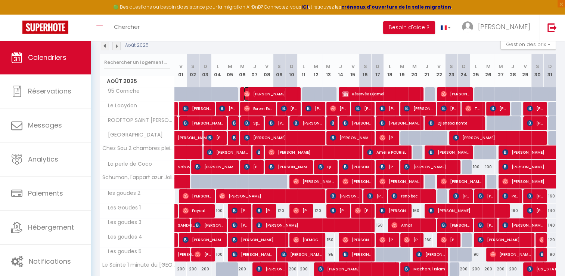
click at [259, 95] on span "[PERSON_NAME]" at bounding box center [270, 94] width 53 height 14
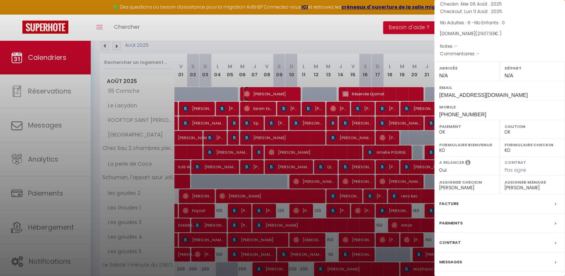
scroll to position [71, 0]
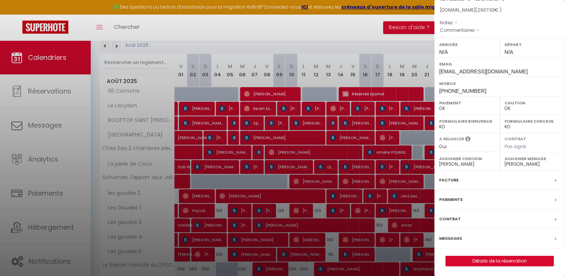
click at [452, 180] on label "Facture" at bounding box center [448, 180] width 19 height 8
